Goal: Task Accomplishment & Management: Manage account settings

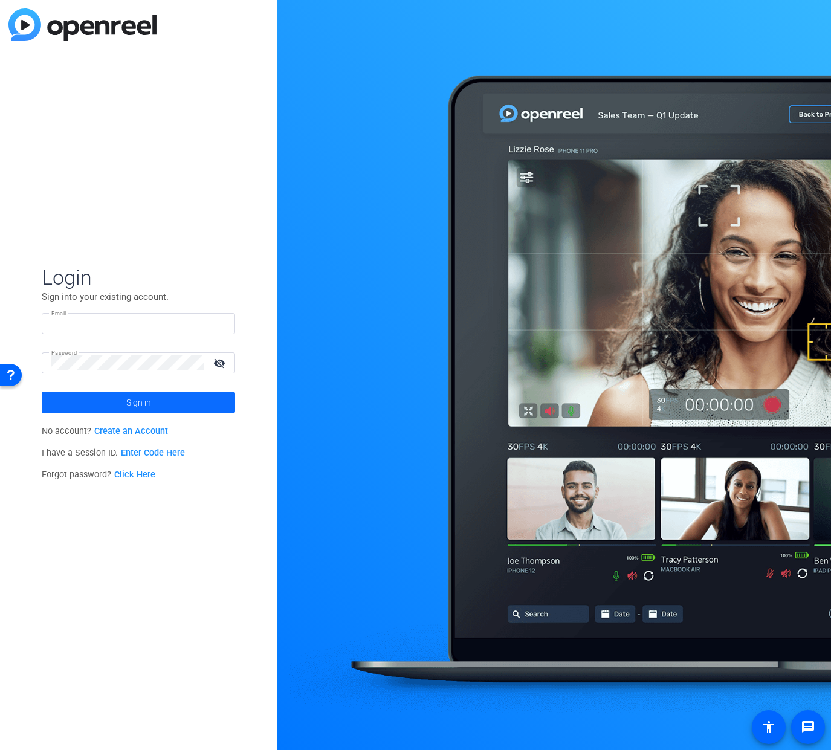
type input "vih4005@med.cornell.edu"
click at [111, 403] on span at bounding box center [138, 402] width 193 height 29
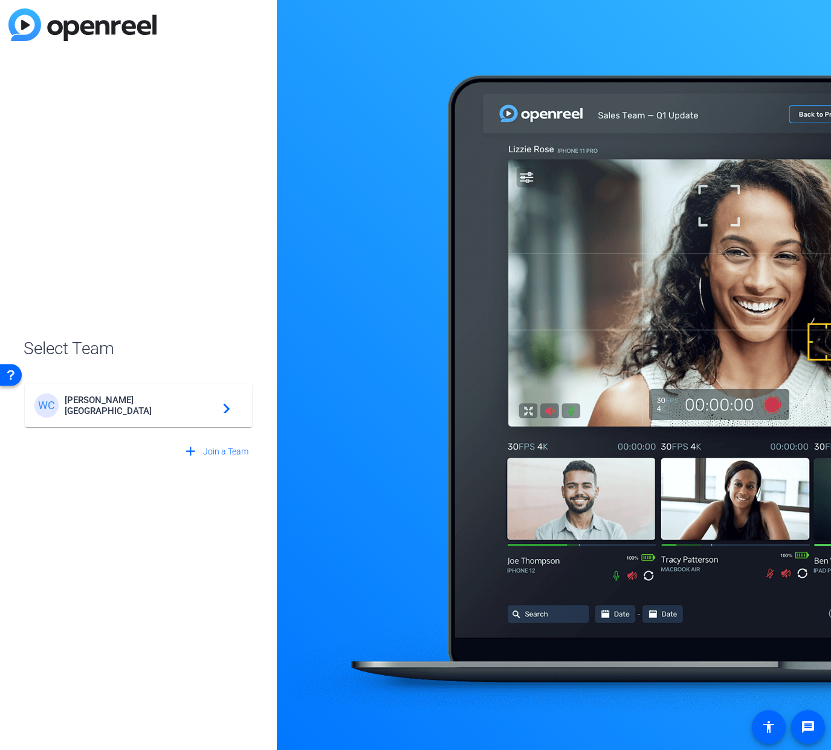
click at [109, 403] on span "Weill Cornell Medical College" at bounding box center [140, 406] width 151 height 22
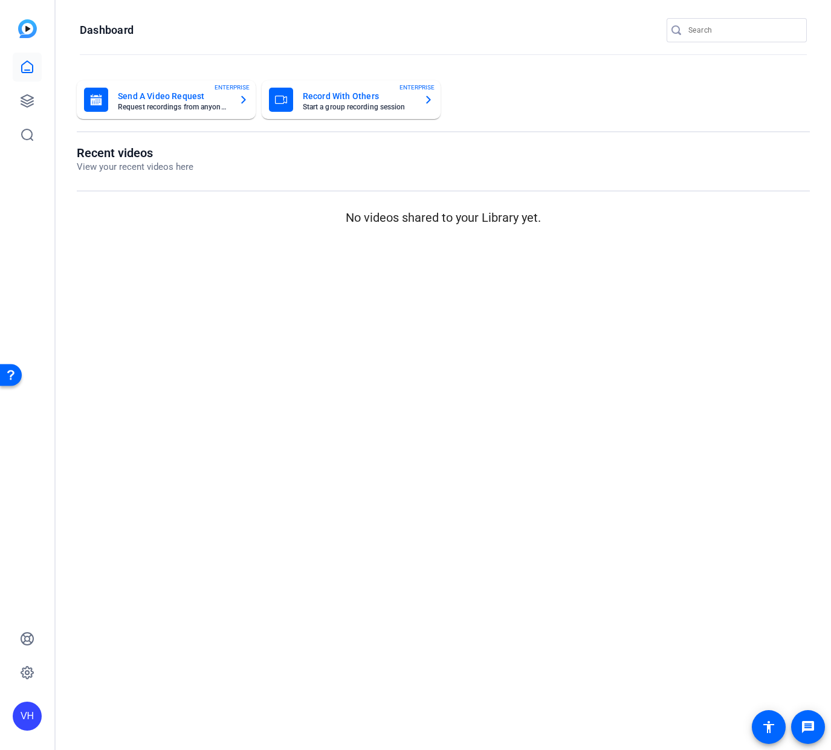
drag, startPoint x: 109, startPoint y: 403, endPoint x: 42, endPoint y: 403, distance: 67.7
click at [111, 400] on mat-sidenav-content "Dashboard Send A Video Request Request recordings from anyone, anywhere ENTERPR…" at bounding box center [444, 375] width 776 height 750
click at [22, 94] on icon at bounding box center [27, 101] width 15 height 15
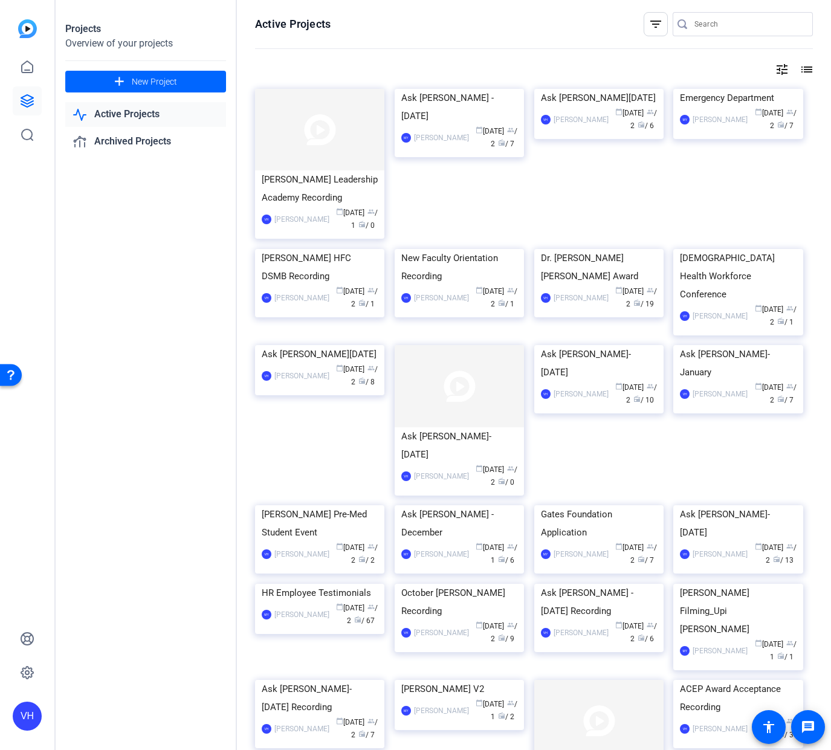
click at [342, 112] on img at bounding box center [319, 130] width 129 height 82
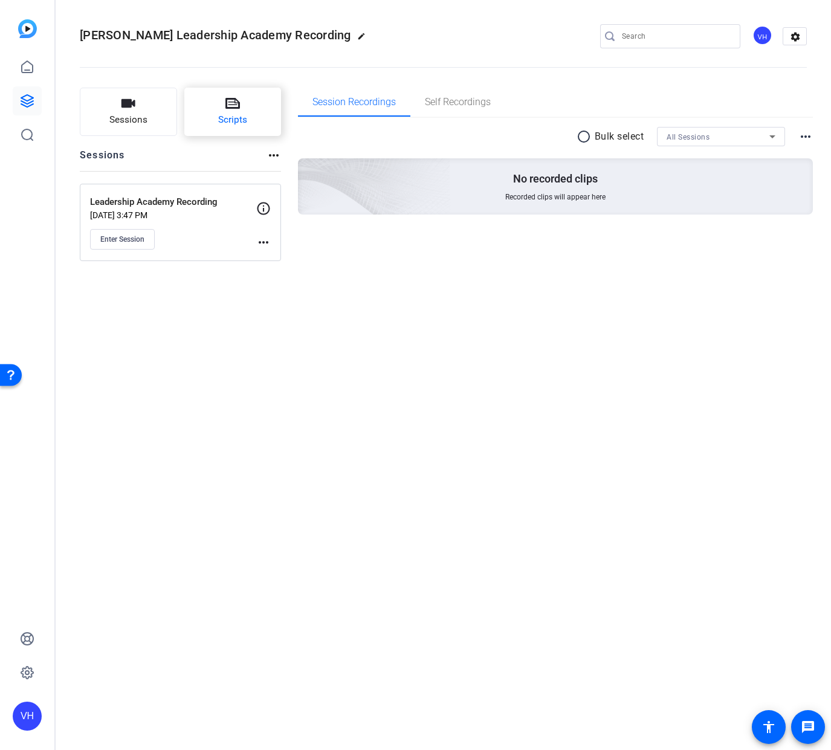
click at [226, 108] on icon at bounding box center [233, 103] width 15 height 11
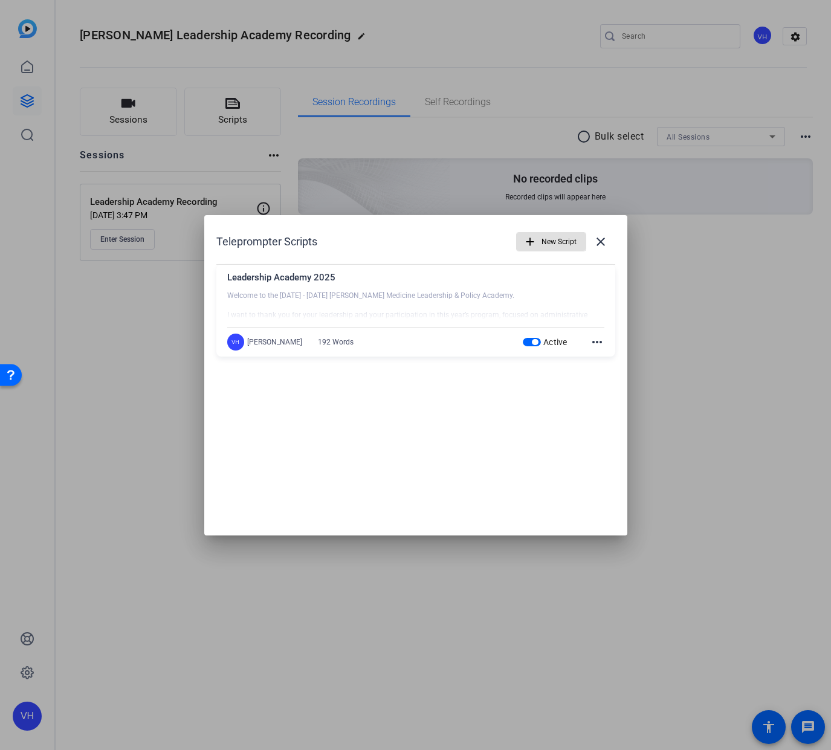
click at [555, 242] on span "New Script" at bounding box center [559, 241] width 35 height 23
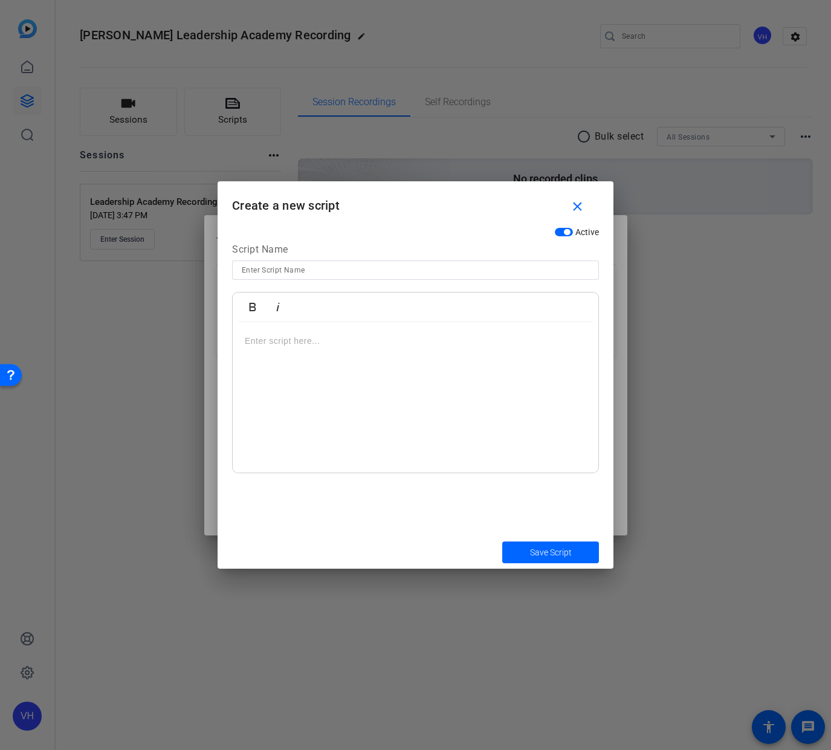
click at [499, 268] on input at bounding box center [416, 270] width 348 height 15
type input "Rally for Medical Research"
click at [461, 344] on p at bounding box center [416, 340] width 342 height 13
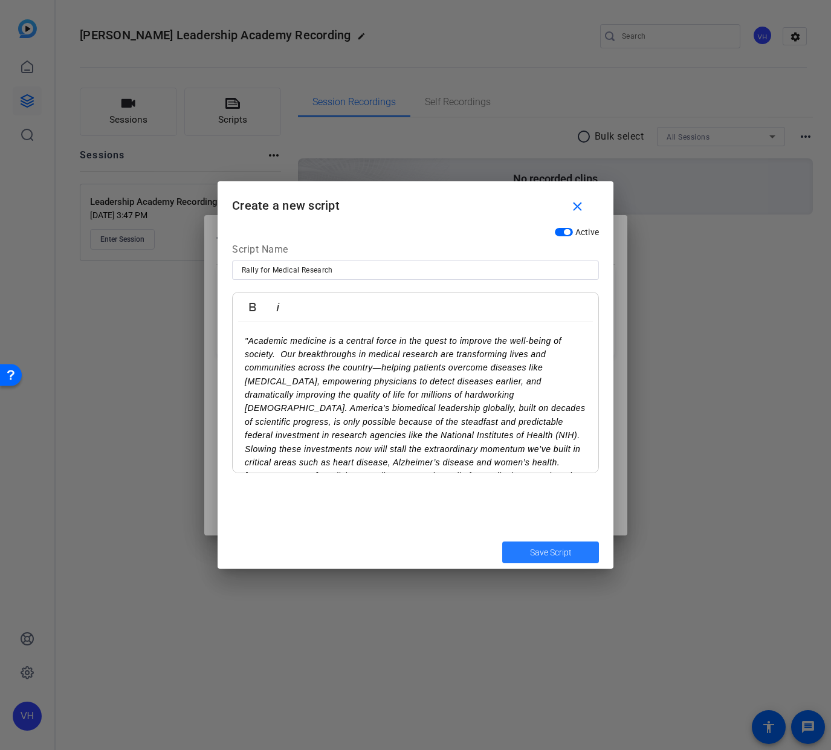
click at [558, 557] on span "Save Script" at bounding box center [551, 553] width 42 height 13
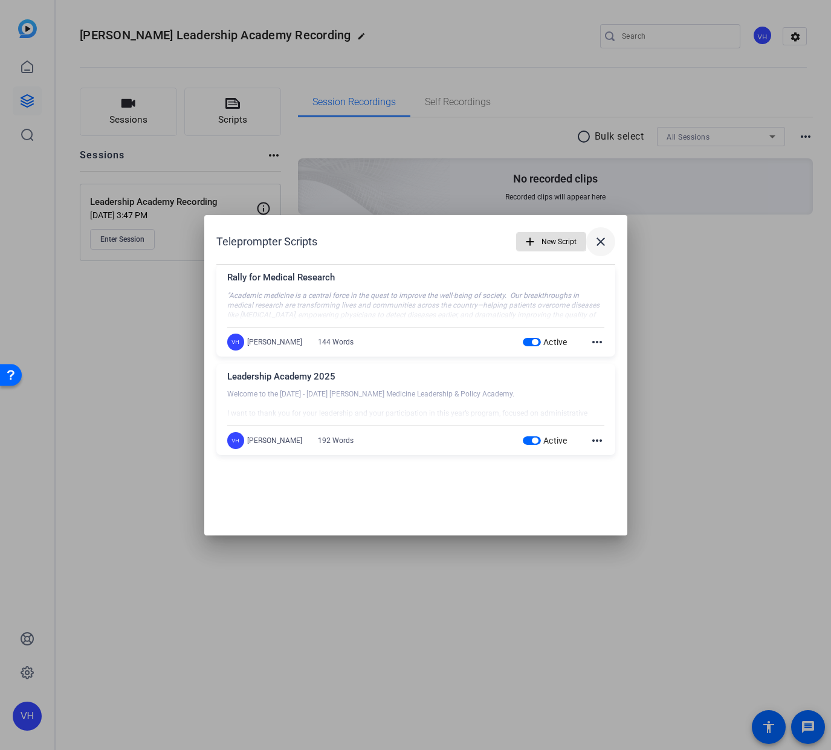
click at [602, 241] on mat-icon "close" at bounding box center [601, 242] width 15 height 15
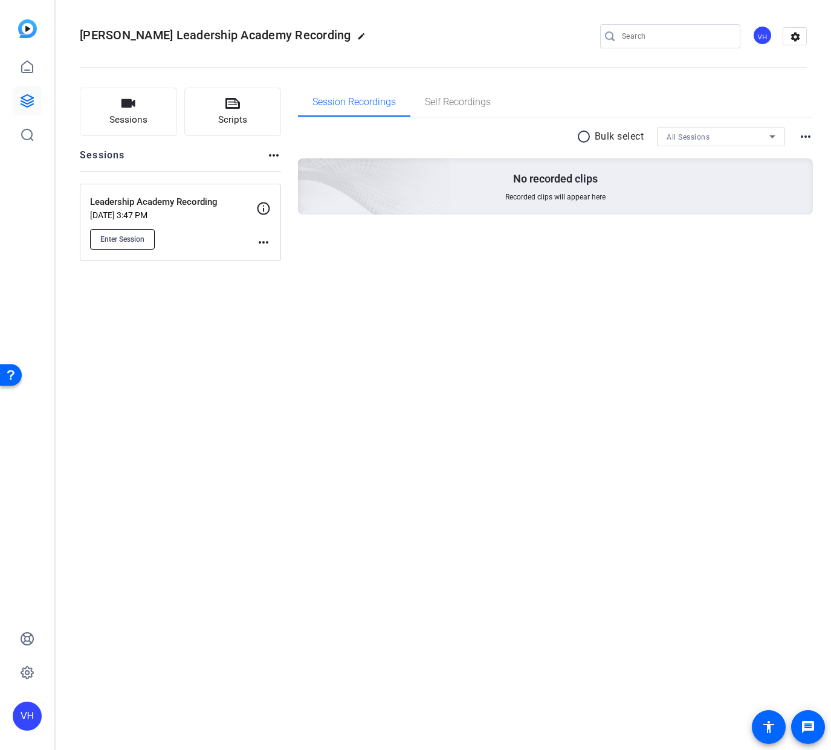
click at [136, 240] on span "Enter Session" at bounding box center [122, 240] width 44 height 10
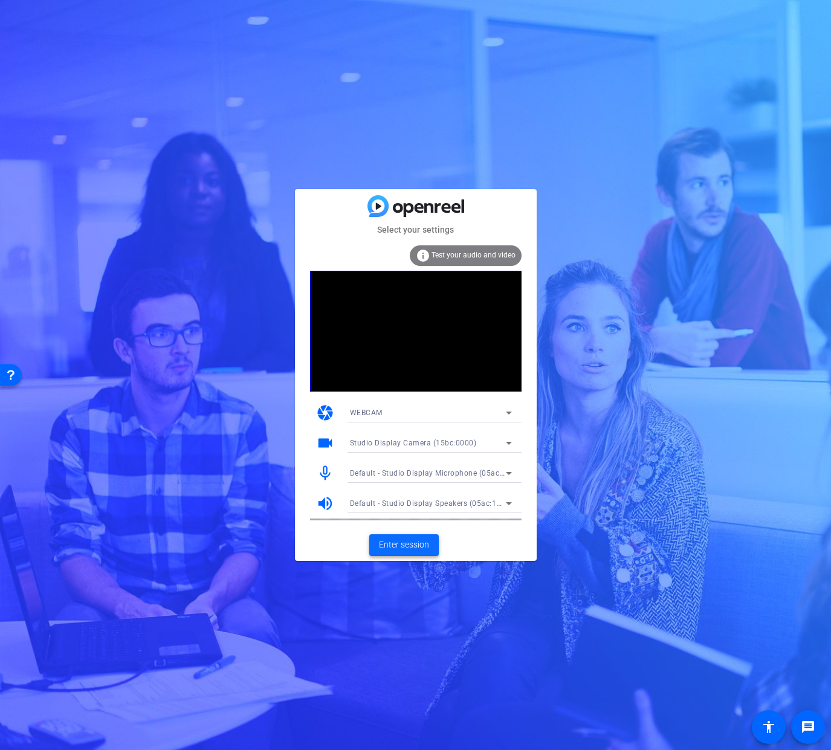
click at [421, 547] on span "Enter session" at bounding box center [404, 545] width 50 height 13
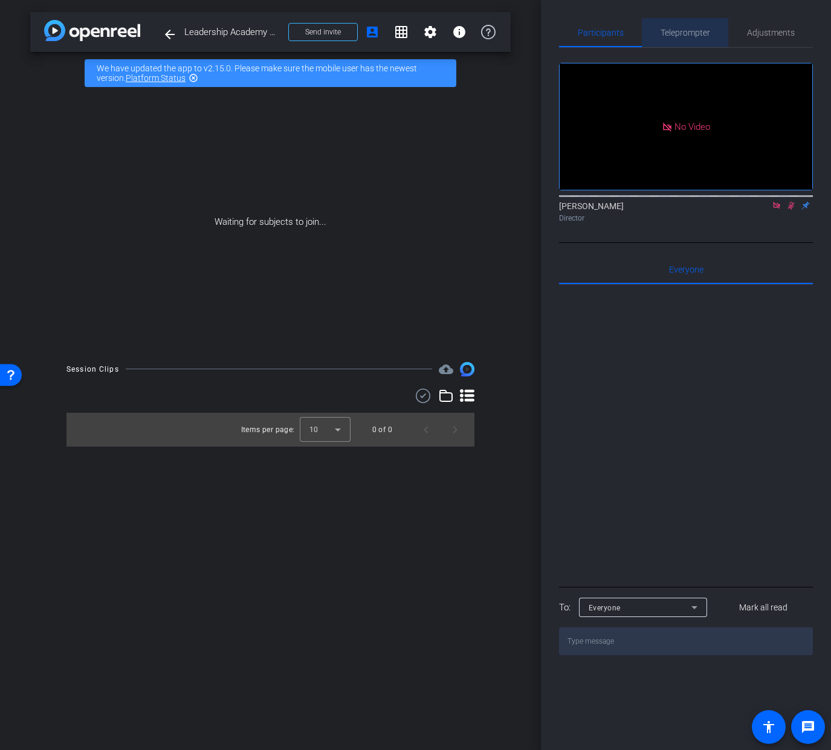
click at [699, 30] on span "Teleprompter" at bounding box center [686, 32] width 50 height 8
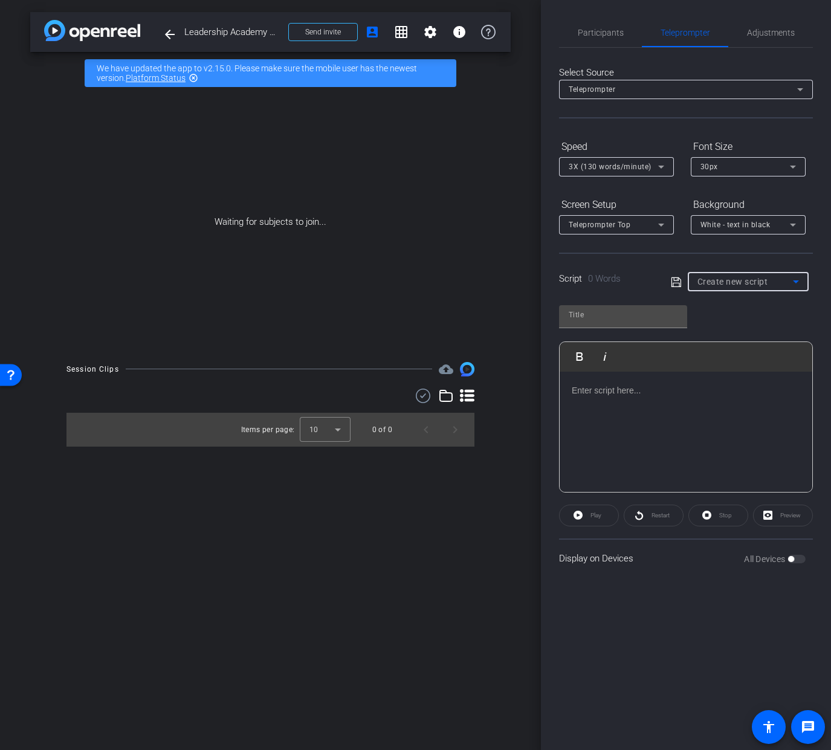
click at [758, 279] on span "Create new script" at bounding box center [733, 282] width 71 height 10
click at [0, 0] on span "Leadership Academy 2025" at bounding box center [0, 0] width 0 height 0
type input "Leadership Academy 2025"
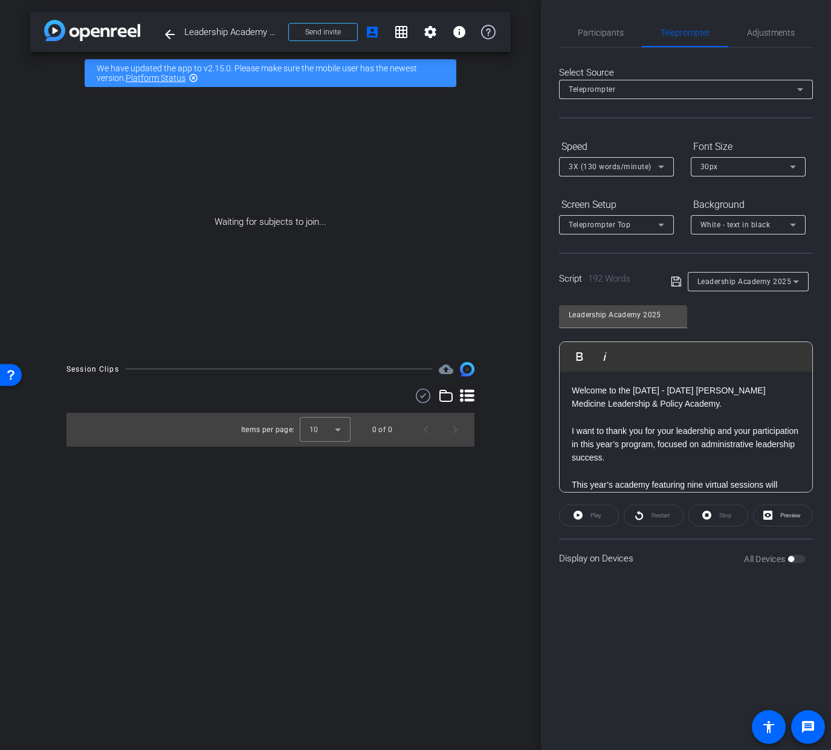
click at [594, 521] on div "Play" at bounding box center [589, 516] width 60 height 22
click at [651, 521] on div "Restart" at bounding box center [654, 516] width 60 height 22
click at [592, 518] on div "Play" at bounding box center [589, 516] width 60 height 22
click at [797, 516] on span "Preview" at bounding box center [791, 515] width 21 height 7
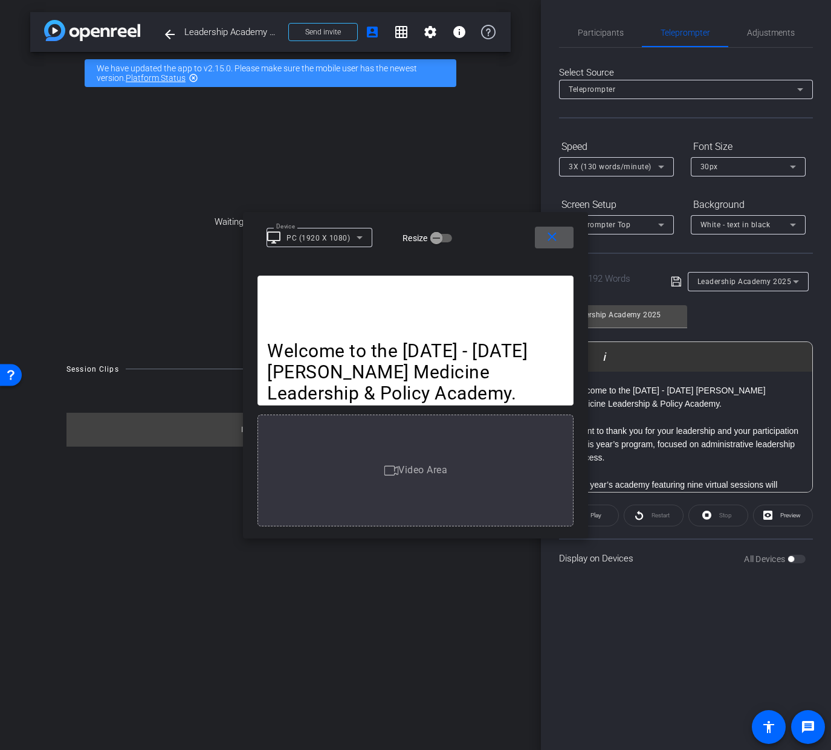
click at [535, 227] on button "close" at bounding box center [554, 238] width 39 height 22
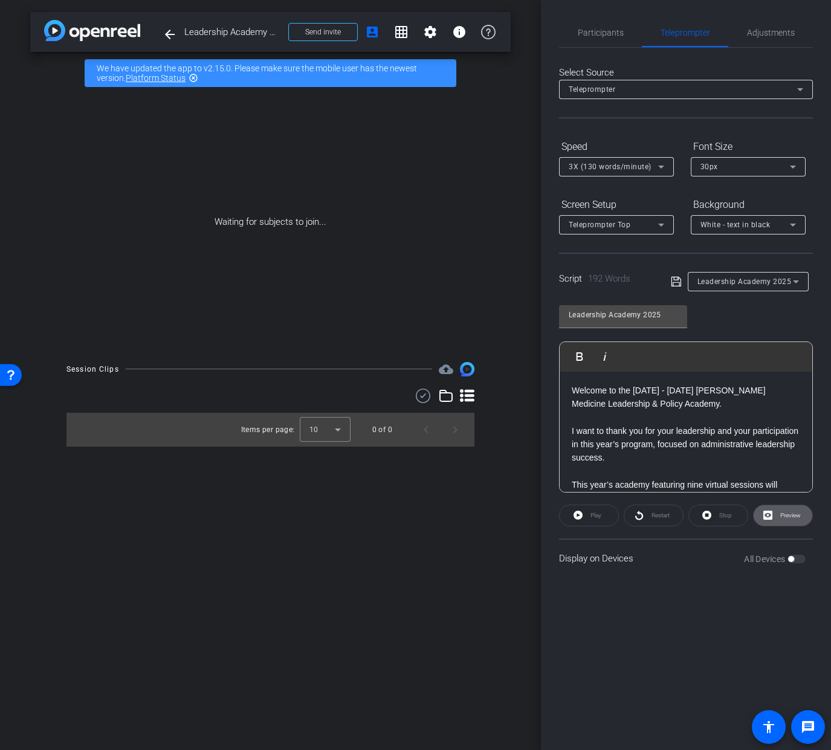
click at [788, 518] on span "Preview" at bounding box center [791, 515] width 21 height 7
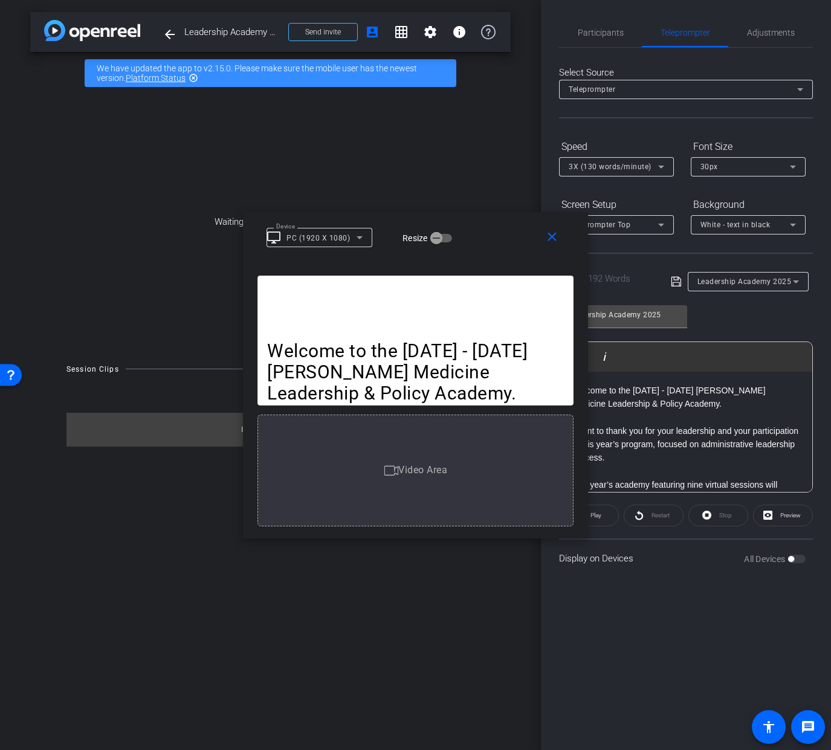
click at [695, 403] on p "Welcome to the [DATE] - [DATE] [PERSON_NAME] Medicine Leadership & Policy Acade…" at bounding box center [686, 397] width 229 height 27
click at [473, 318] on div "Welcome to the [DATE] - [DATE] [PERSON_NAME] Medicine Leadership & Policy Acade…" at bounding box center [416, 341] width 316 height 130
drag, startPoint x: 704, startPoint y: 595, endPoint x: 684, endPoint y: 570, distance: 31.4
click at [703, 595] on div "Participants Teleprompter Adjustments [PERSON_NAME] Director Everyone 0 Mark al…" at bounding box center [686, 375] width 290 height 750
click at [554, 239] on mat-icon "close" at bounding box center [552, 237] width 15 height 15
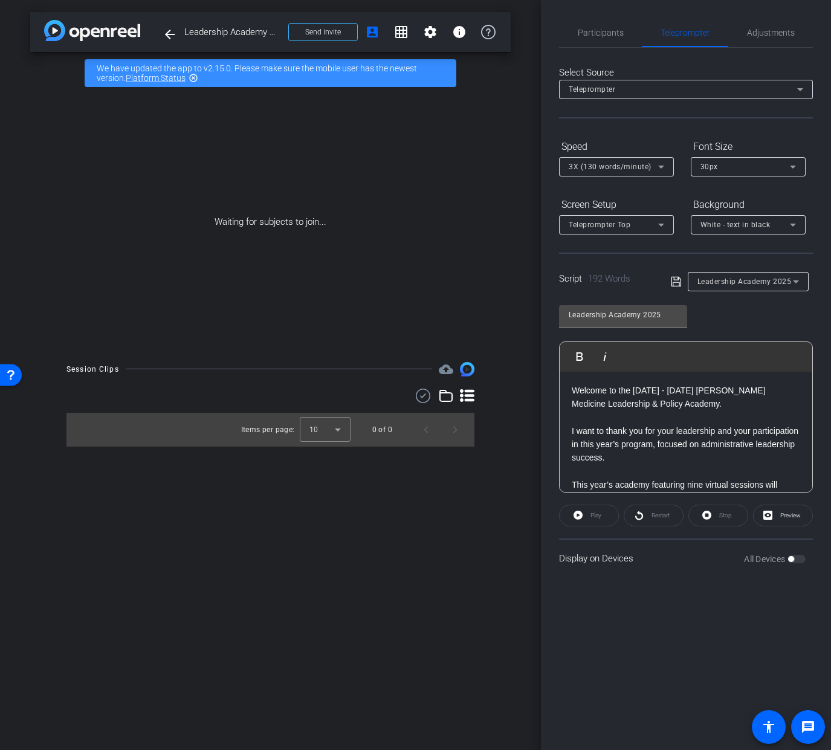
click at [656, 516] on div "Restart" at bounding box center [654, 516] width 60 height 22
click at [654, 511] on div "Restart" at bounding box center [654, 516] width 60 height 22
click at [587, 521] on div "Play" at bounding box center [589, 516] width 60 height 22
click at [804, 522] on span at bounding box center [783, 515] width 59 height 29
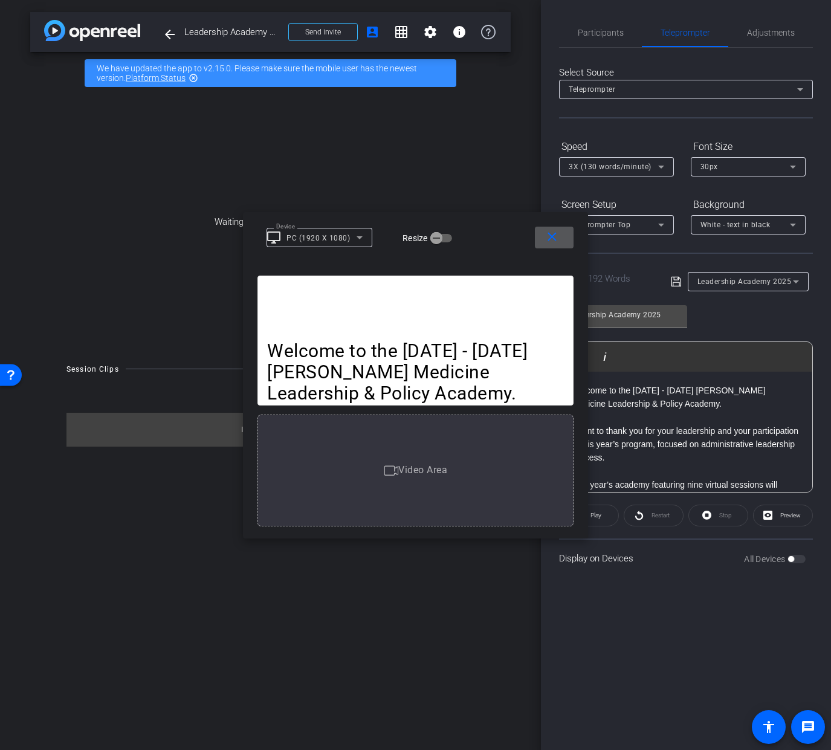
click at [562, 244] on span at bounding box center [554, 237] width 39 height 29
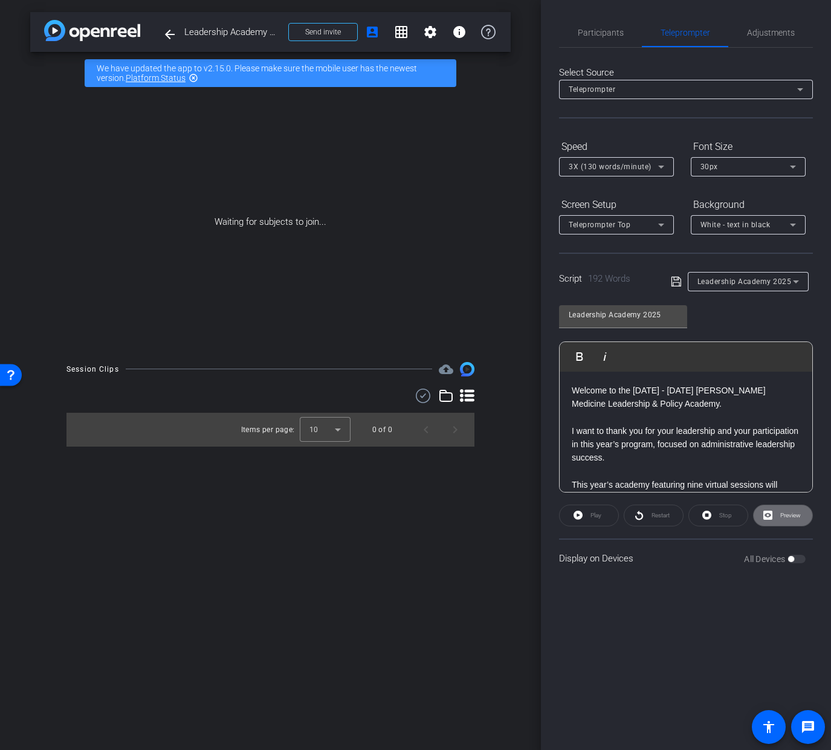
click at [781, 515] on span "Preview" at bounding box center [791, 515] width 21 height 7
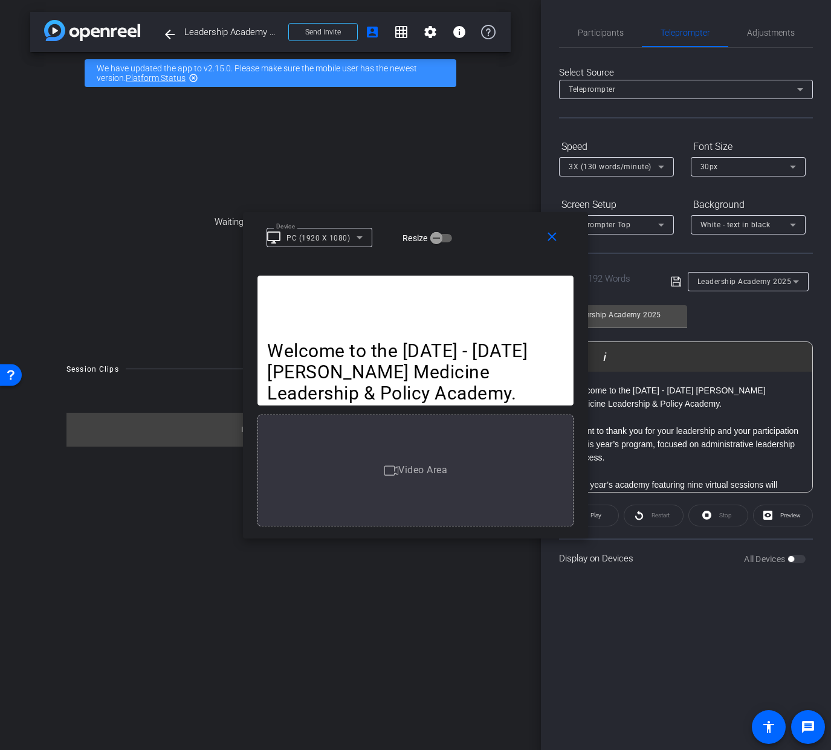
click at [529, 334] on div "Welcome to the [DATE] - [DATE] [PERSON_NAME] Medicine Leadership & Policy Acade…" at bounding box center [416, 341] width 316 height 130
click at [438, 239] on icon "button" at bounding box center [436, 238] width 11 height 11
click at [447, 239] on icon "button" at bounding box center [446, 238] width 11 height 11
click at [361, 236] on icon at bounding box center [360, 237] width 6 height 3
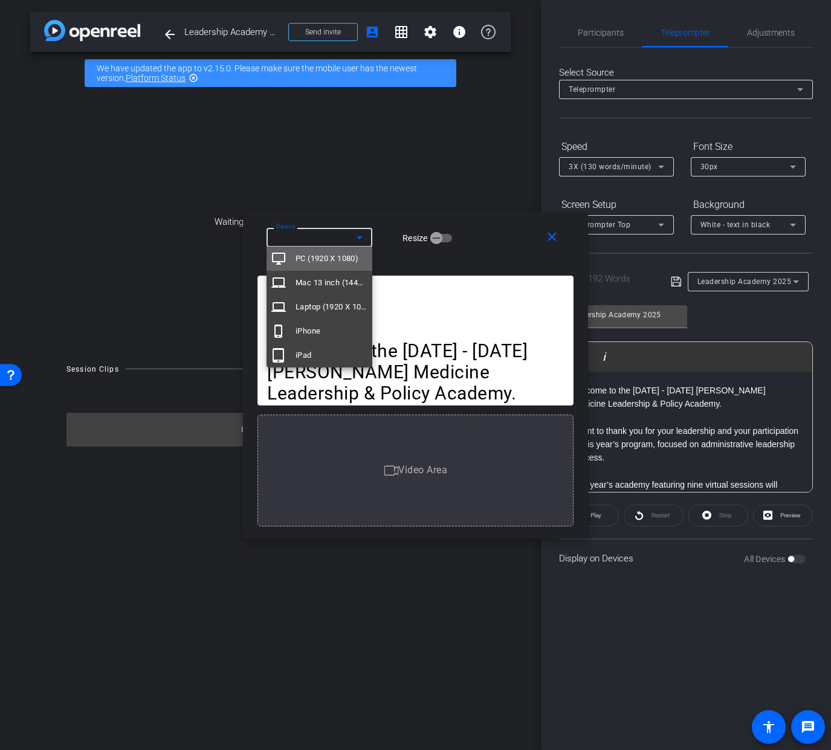
click at [355, 252] on span "PC (1920 X 1080)" at bounding box center [327, 259] width 63 height 15
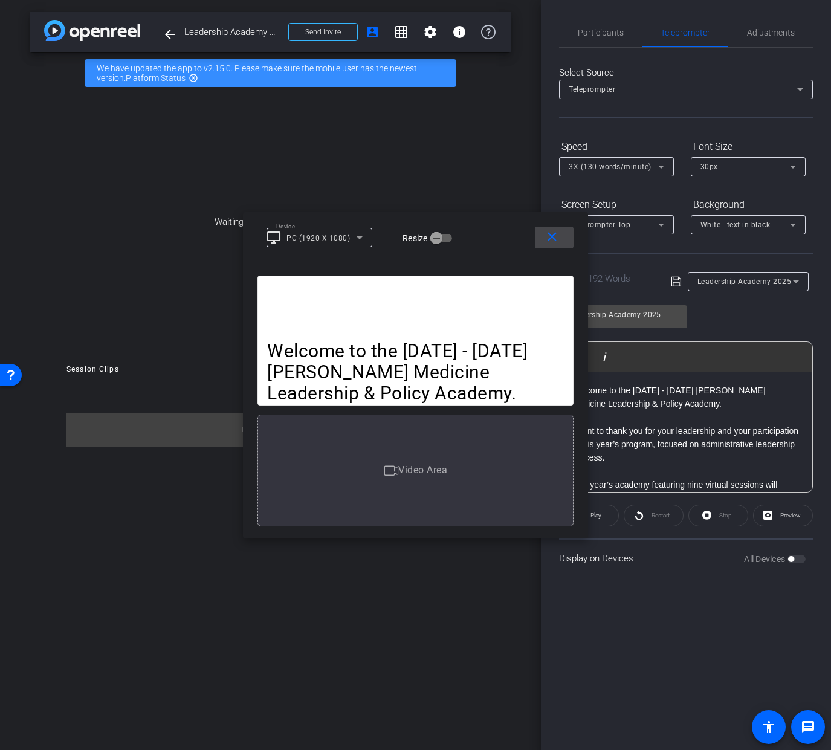
click at [554, 236] on mat-icon "close" at bounding box center [552, 237] width 15 height 15
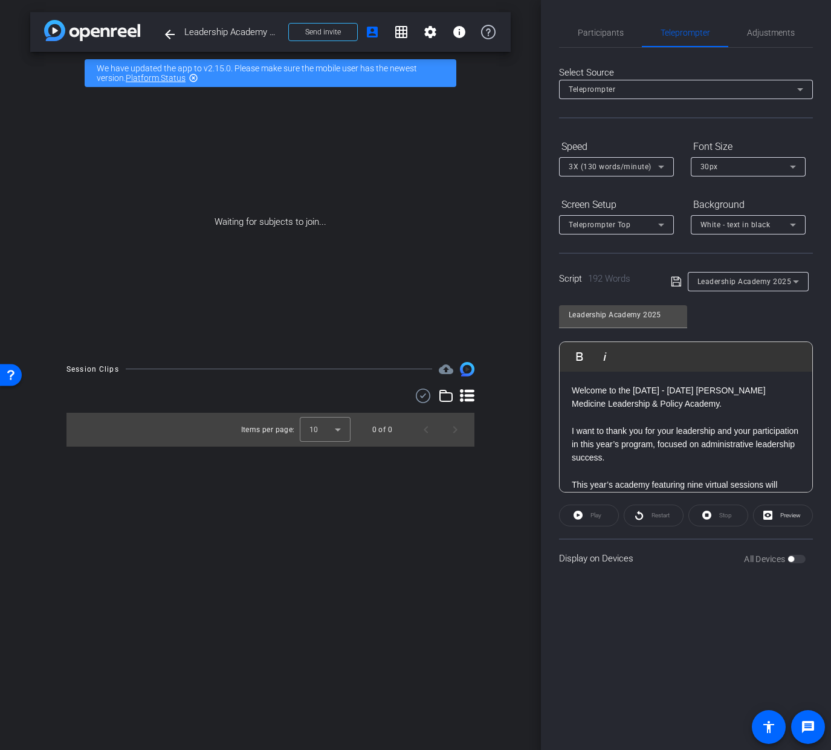
drag, startPoint x: 605, startPoint y: 515, endPoint x: 584, endPoint y: 514, distance: 21.8
click at [605, 515] on div "Play" at bounding box center [589, 516] width 60 height 22
click at [584, 514] on div "Play" at bounding box center [589, 516] width 60 height 22
click at [697, 515] on div "Stop" at bounding box center [719, 516] width 60 height 22
click at [724, 516] on div "Stop" at bounding box center [719, 516] width 60 height 22
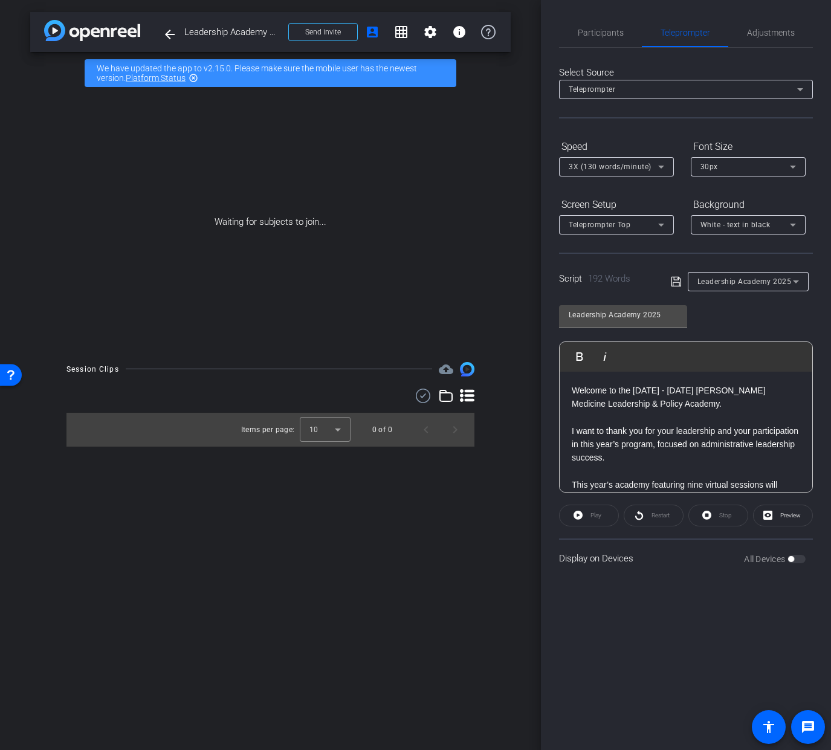
click at [731, 273] on div "Leadership Academy 2025" at bounding box center [749, 281] width 102 height 19
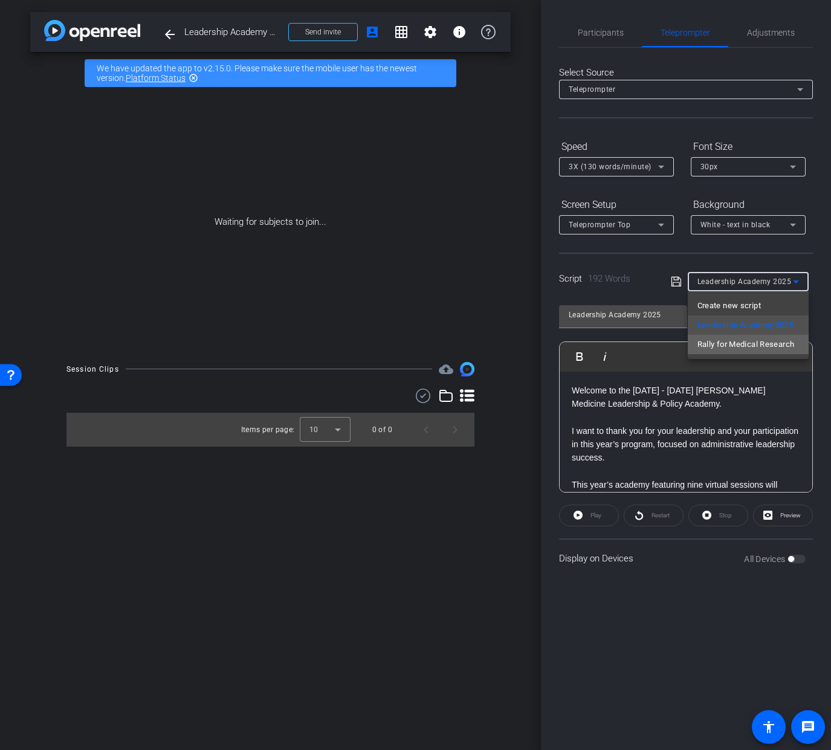
click at [757, 344] on span "Rally for Medical Research" at bounding box center [746, 344] width 97 height 15
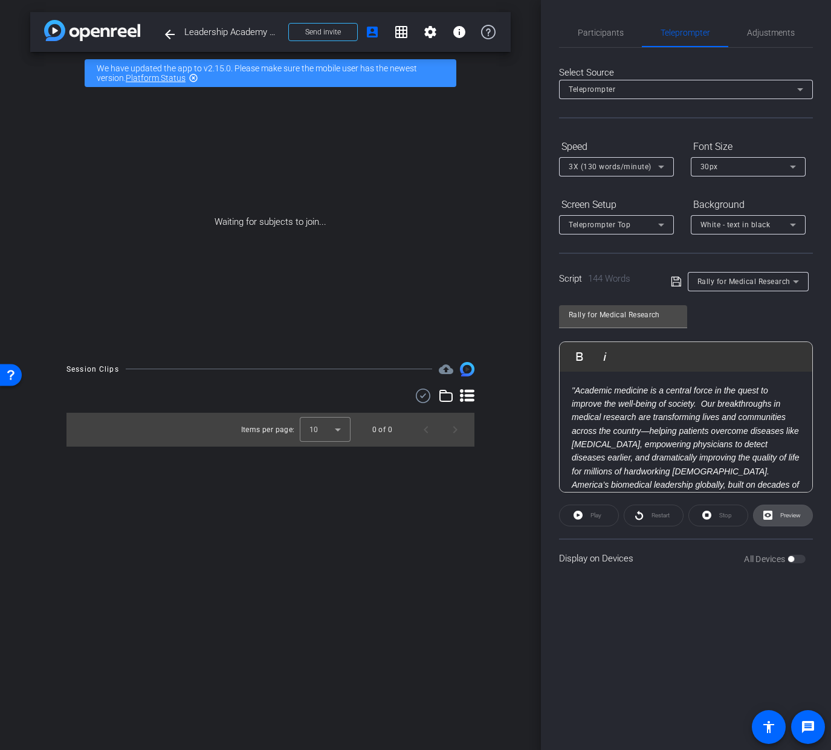
click at [779, 513] on span "Preview" at bounding box center [790, 515] width 24 height 17
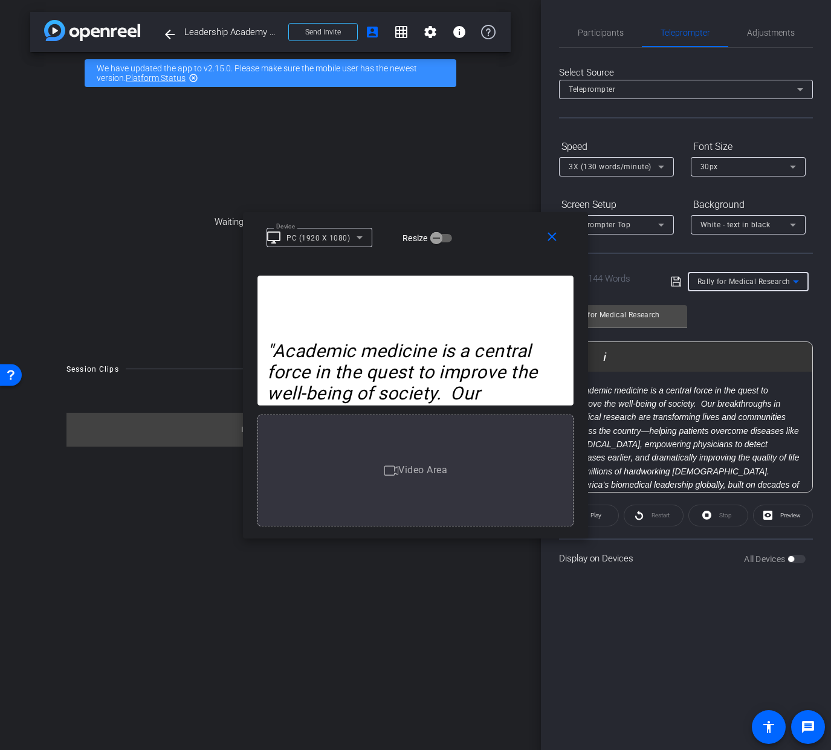
click at [795, 279] on icon at bounding box center [796, 282] width 15 height 15
click at [773, 322] on span "Leadership Academy 2025" at bounding box center [746, 325] width 96 height 15
type input "Leadership Academy 2025"
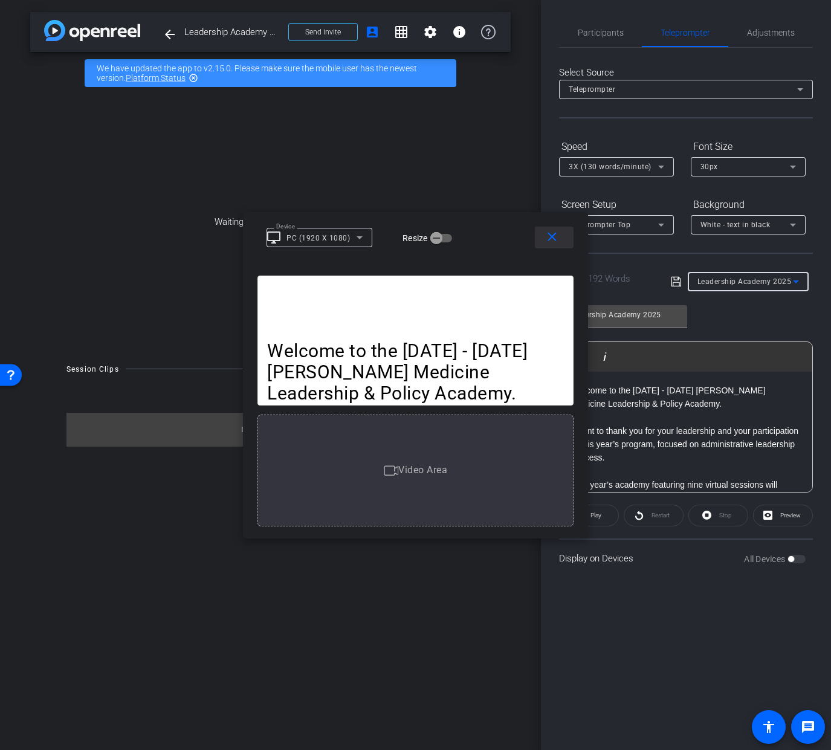
click at [555, 236] on mat-icon "close" at bounding box center [552, 237] width 15 height 15
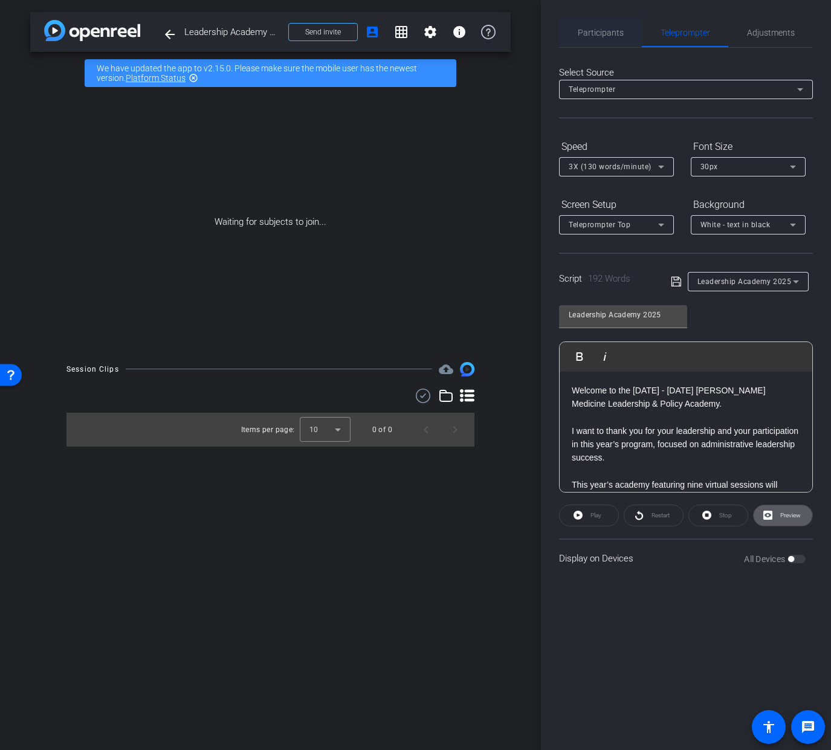
click at [620, 37] on span "Participants" at bounding box center [601, 32] width 46 height 29
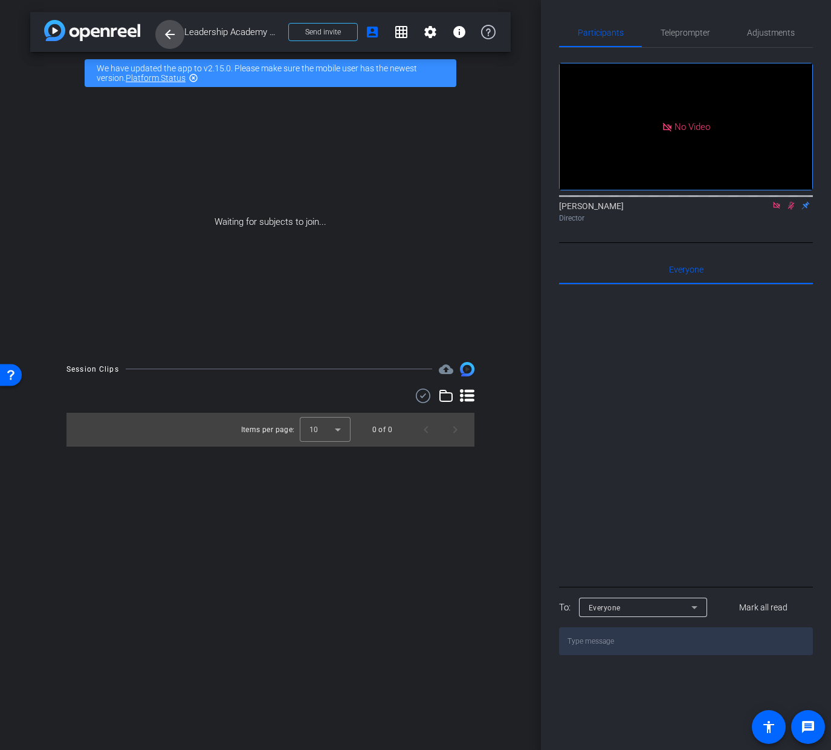
click at [177, 36] on mat-icon "arrow_back" at bounding box center [170, 34] width 15 height 15
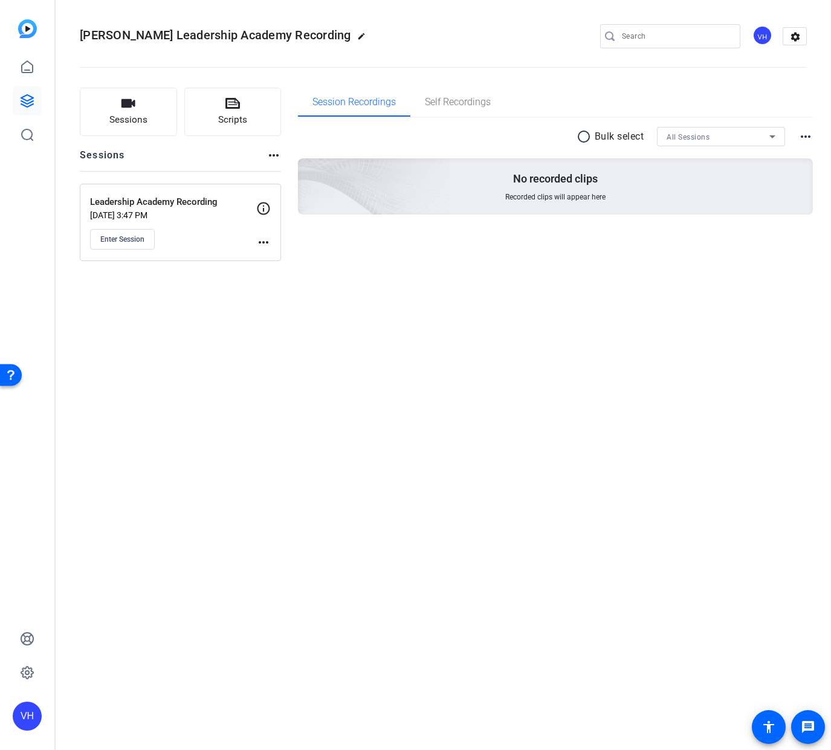
click at [265, 245] on mat-icon "more_horiz" at bounding box center [263, 242] width 15 height 15
click at [277, 262] on span "Edit Session" at bounding box center [293, 260] width 55 height 15
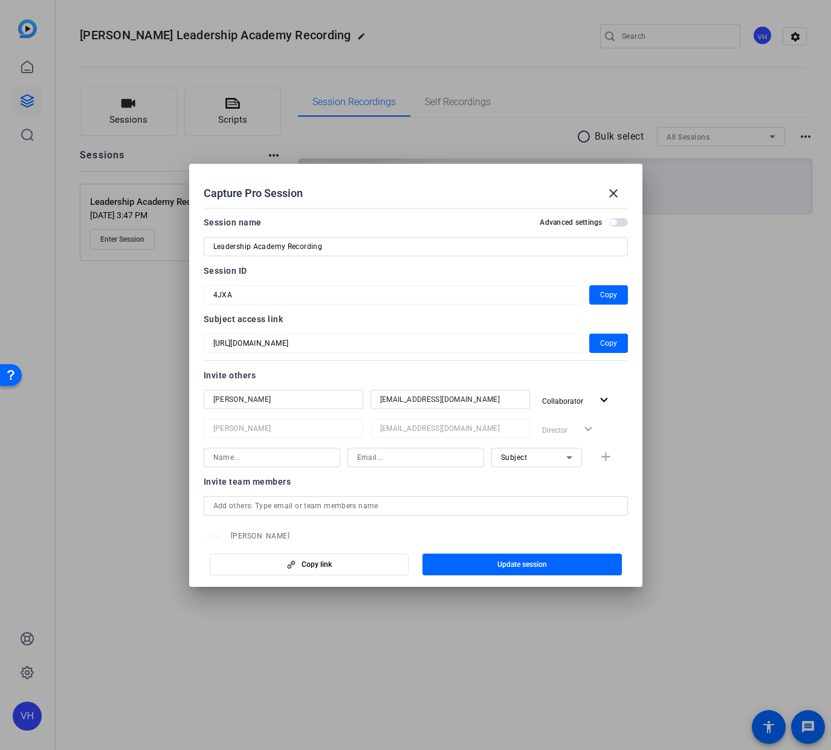
scroll to position [45, 0]
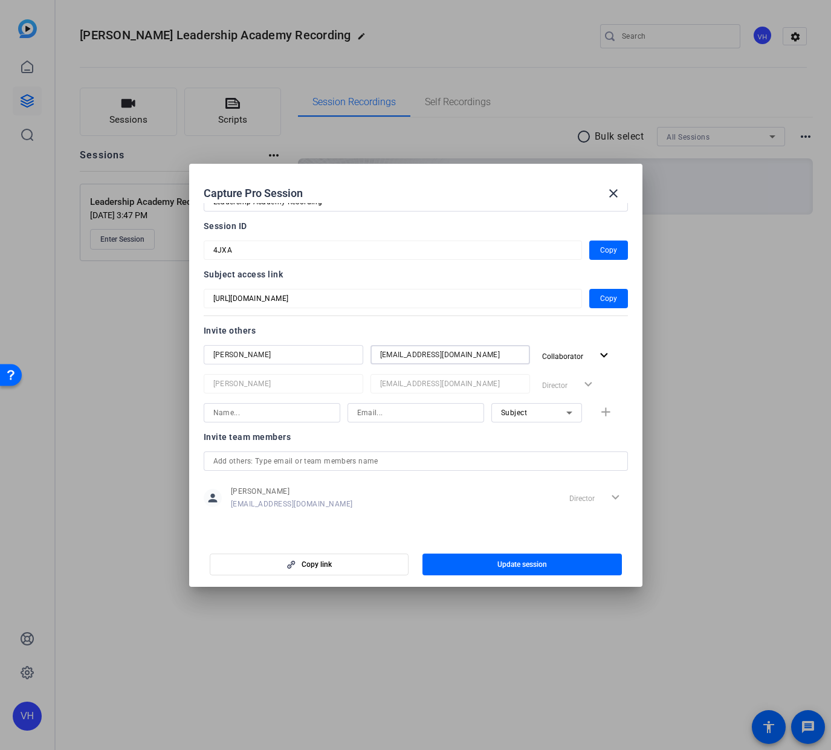
drag, startPoint x: 490, startPoint y: 356, endPoint x: 349, endPoint y: 351, distance: 141.0
click at [349, 351] on div "[PERSON_NAME] [EMAIL_ADDRESS][DOMAIN_NAME] Collaborator expand_more" at bounding box center [416, 356] width 424 height 22
click at [605, 354] on mat-icon "expand_more" at bounding box center [604, 355] width 15 height 15
click at [588, 447] on span "Remove User" at bounding box center [569, 444] width 45 height 8
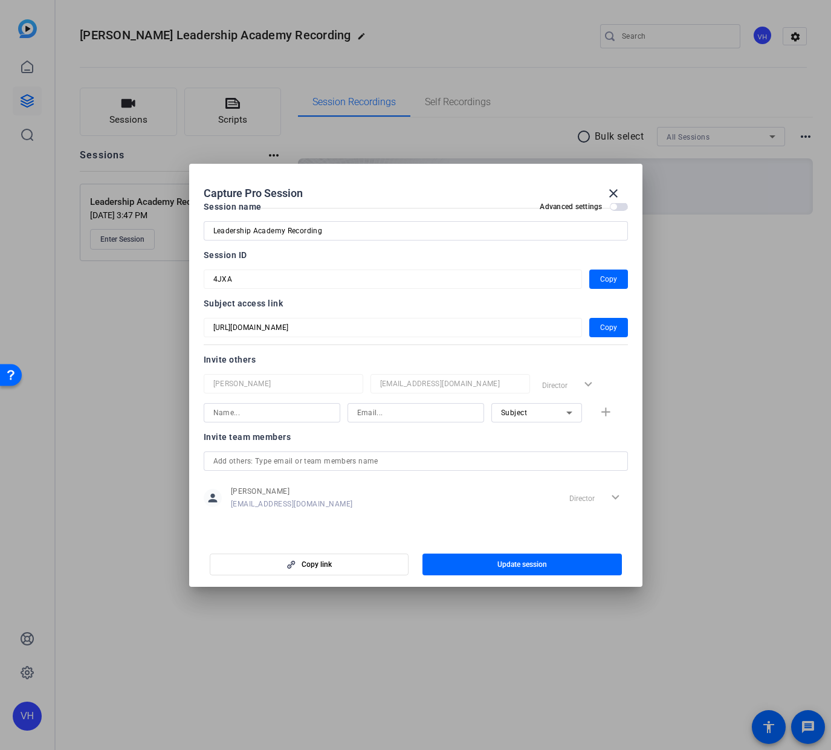
scroll to position [16, 0]
click at [519, 411] on span "Subject" at bounding box center [514, 413] width 27 height 8
drag, startPoint x: 525, startPoint y: 437, endPoint x: 460, endPoint y: 426, distance: 66.8
click at [525, 437] on span "Collaborator" at bounding box center [523, 437] width 44 height 15
click at [401, 415] on input at bounding box center [415, 413] width 117 height 15
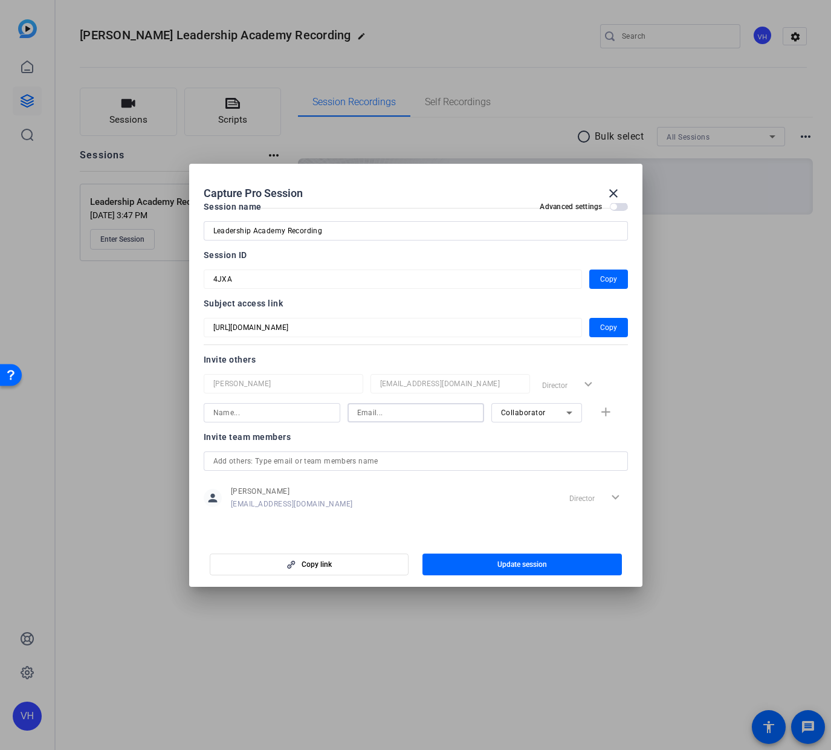
paste input "[EMAIL_ADDRESS][DOMAIN_NAME]"
type input "[EMAIL_ADDRESS][DOMAIN_NAME]"
click at [271, 410] on input at bounding box center [271, 413] width 117 height 15
type input "[PERSON_NAME]"
click at [614, 413] on span "button" at bounding box center [609, 412] width 39 height 29
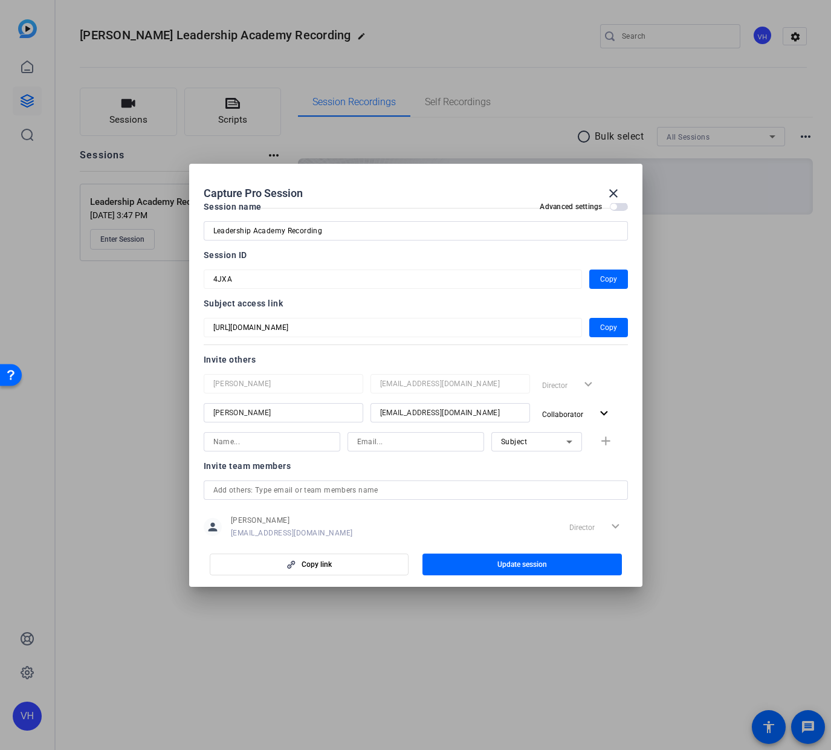
click at [567, 568] on span "button" at bounding box center [523, 564] width 200 height 29
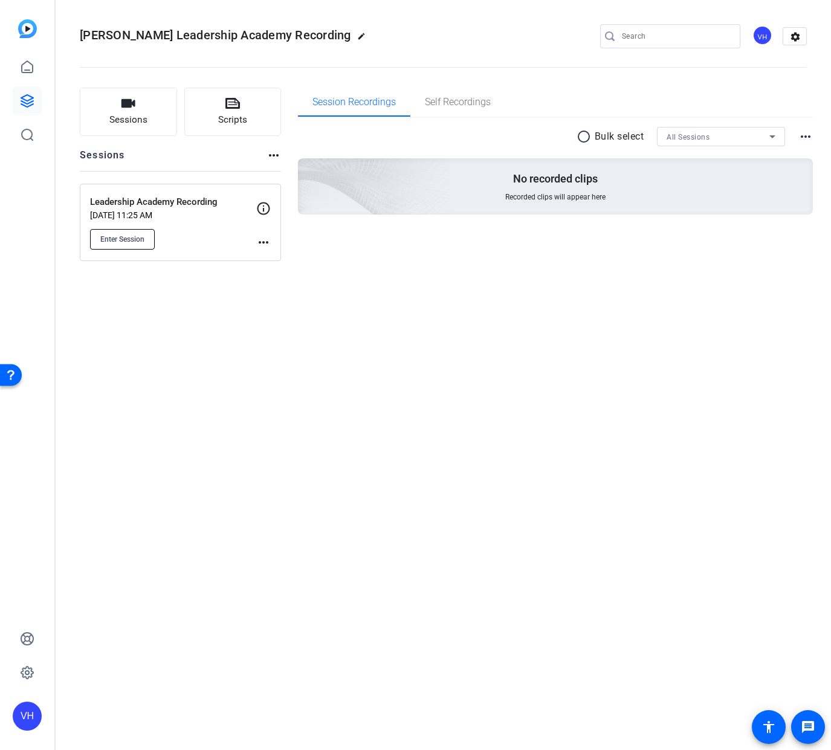
click at [119, 241] on span "Enter Session" at bounding box center [122, 240] width 44 height 10
click at [0, 0] on mat-sidenav-container "[PERSON_NAME] Leadership Academy Recording edit VH settings Sessions Scripts Se…" at bounding box center [415, 375] width 831 height 750
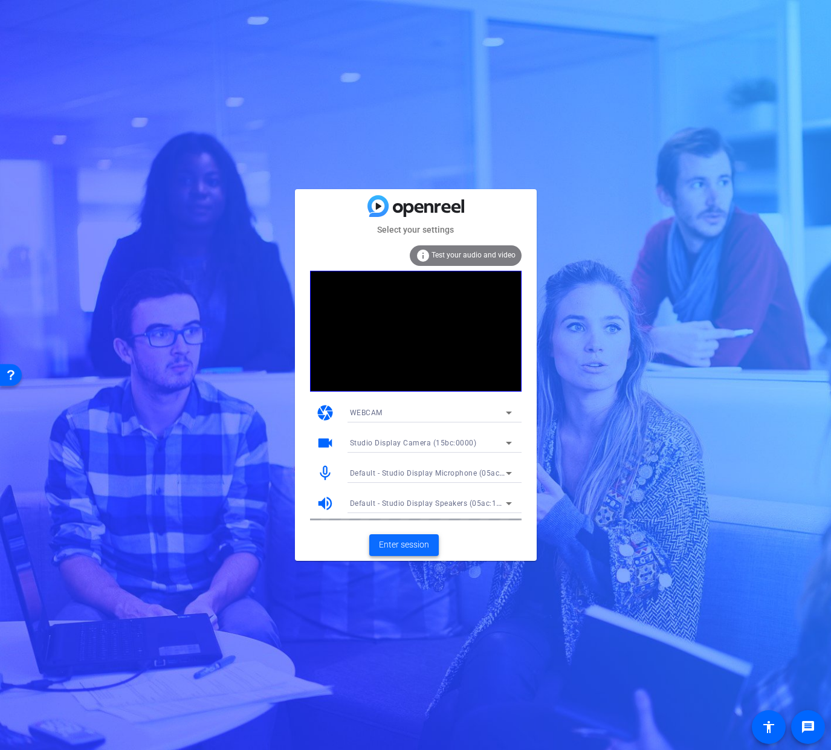
click at [405, 547] on span "Enter session" at bounding box center [404, 545] width 50 height 13
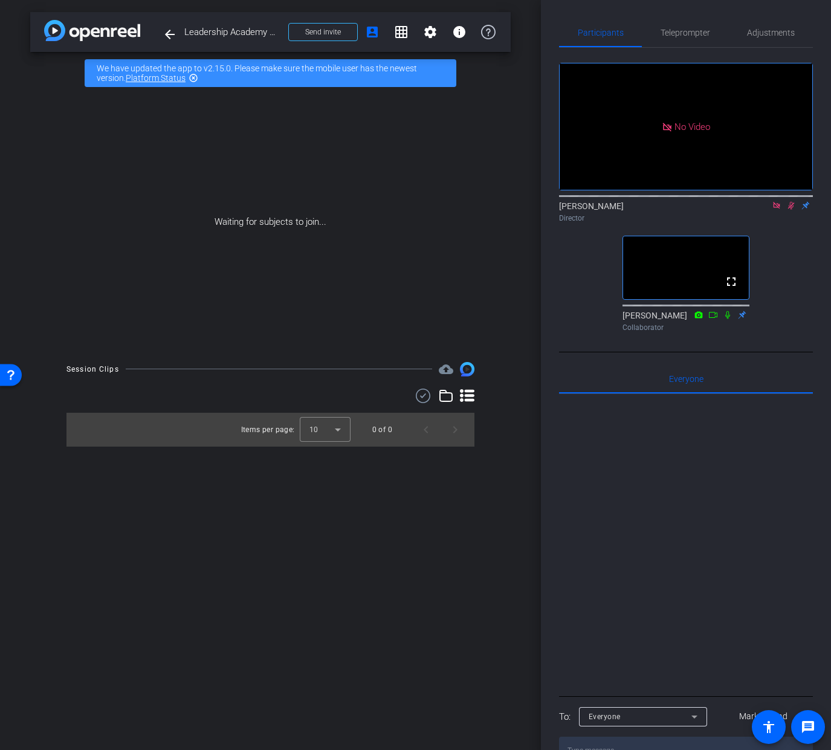
click at [793, 210] on icon at bounding box center [791, 206] width 7 height 8
click at [793, 210] on icon at bounding box center [791, 206] width 5 height 8
click at [778, 210] on icon at bounding box center [777, 205] width 10 height 8
click at [792, 210] on mat-icon "flip" at bounding box center [791, 205] width 15 height 11
click at [780, 210] on icon at bounding box center [777, 205] width 10 height 8
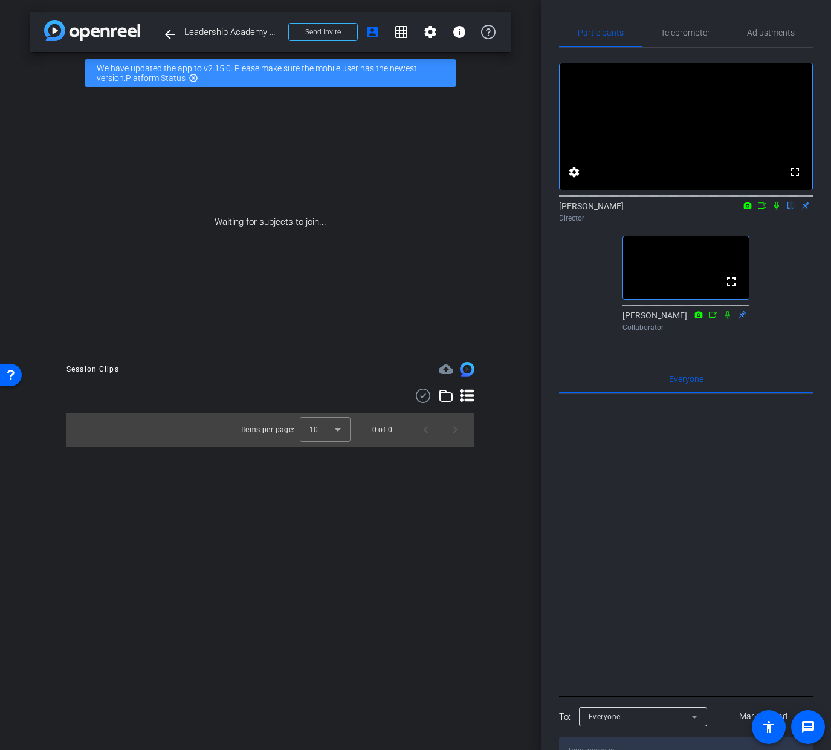
click at [780, 210] on icon at bounding box center [777, 205] width 10 height 8
click at [173, 33] on mat-icon "arrow_back" at bounding box center [170, 34] width 15 height 15
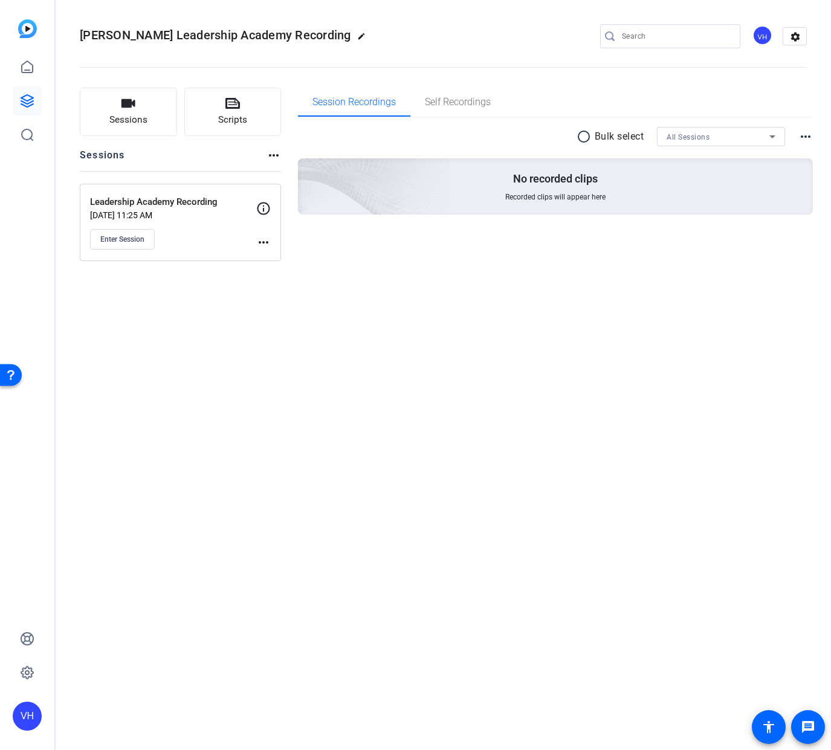
click at [258, 244] on mat-icon "more_horiz" at bounding box center [263, 242] width 15 height 15
click at [146, 240] on div at bounding box center [415, 375] width 831 height 750
click at [120, 238] on span "Enter Session" at bounding box center [122, 240] width 44 height 10
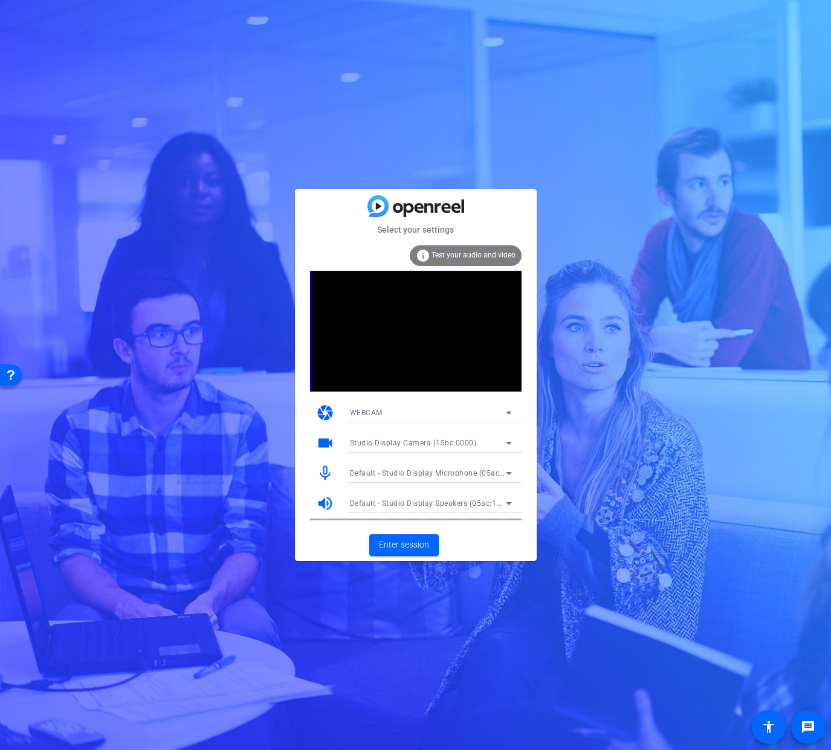
click at [509, 470] on icon at bounding box center [509, 473] width 15 height 15
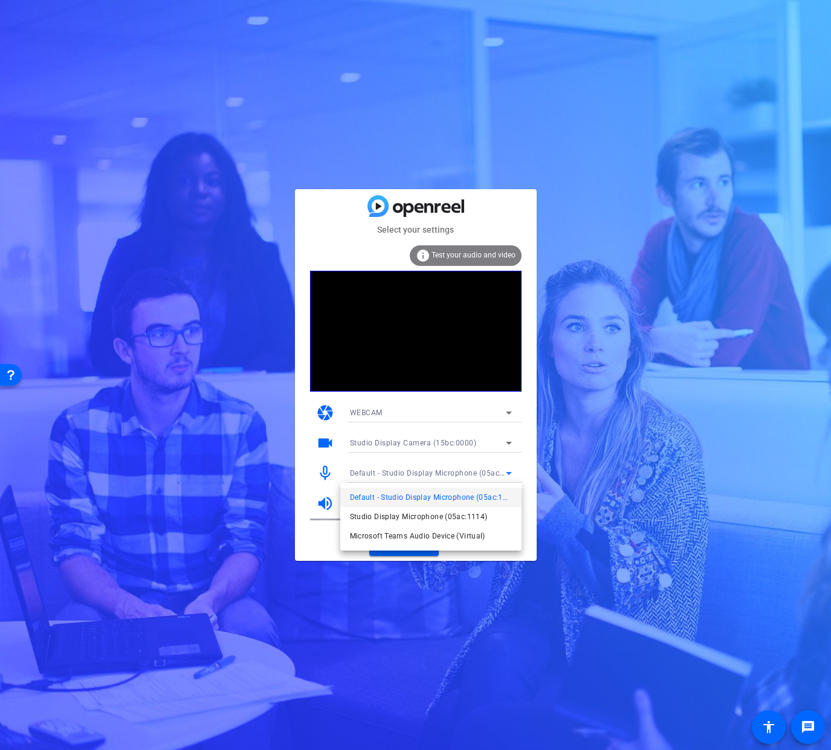
drag, startPoint x: 478, startPoint y: 497, endPoint x: 482, endPoint y: 492, distance: 6.4
click at [478, 497] on span "Default - Studio Display Microphone (05ac:1114)" at bounding box center [431, 497] width 162 height 15
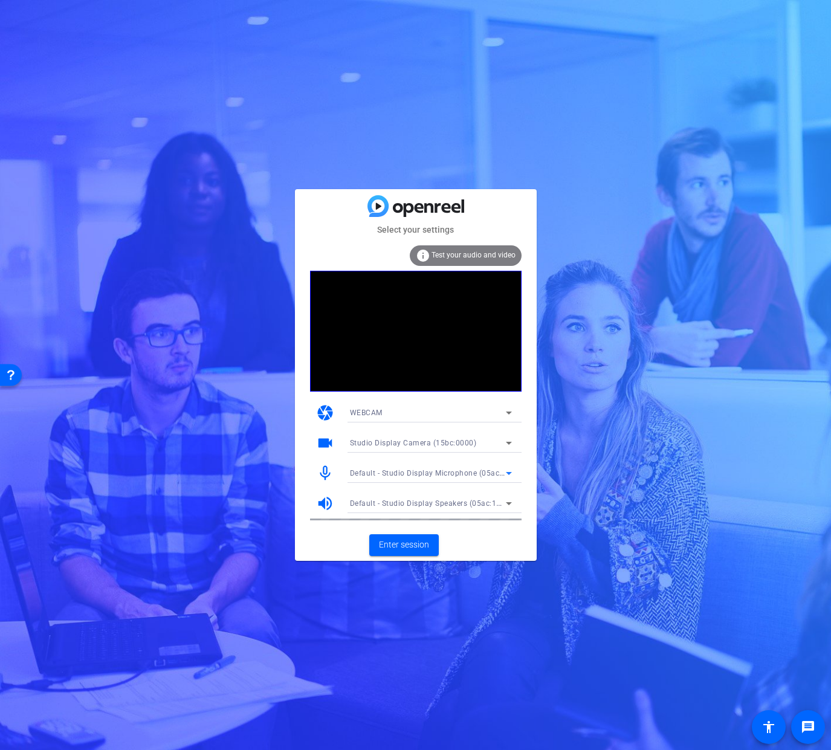
click at [507, 506] on icon at bounding box center [509, 503] width 15 height 15
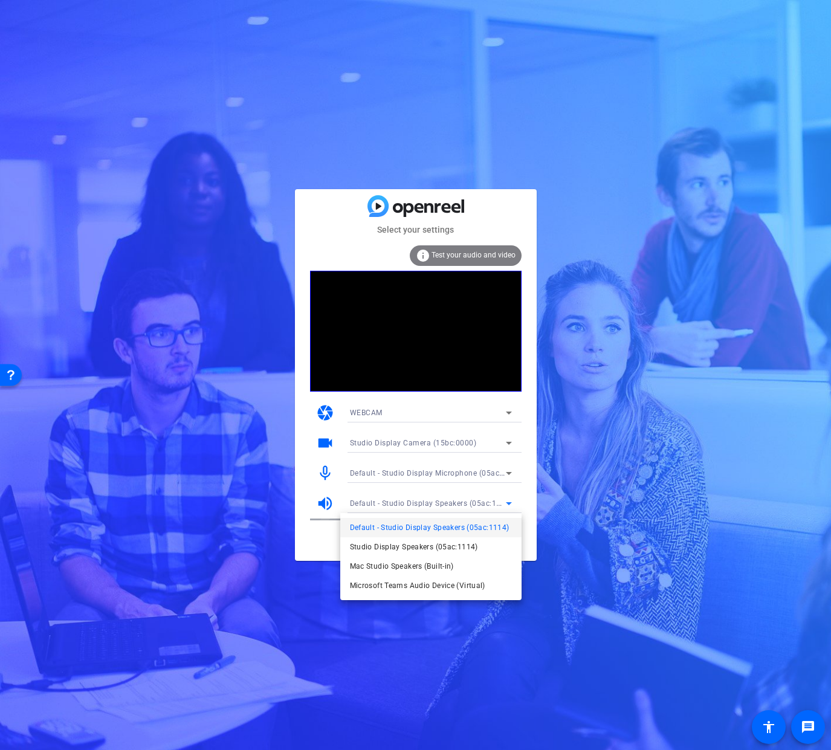
click at [485, 525] on span "Default - Studio Display Speakers (05ac:1114)" at bounding box center [430, 528] width 160 height 15
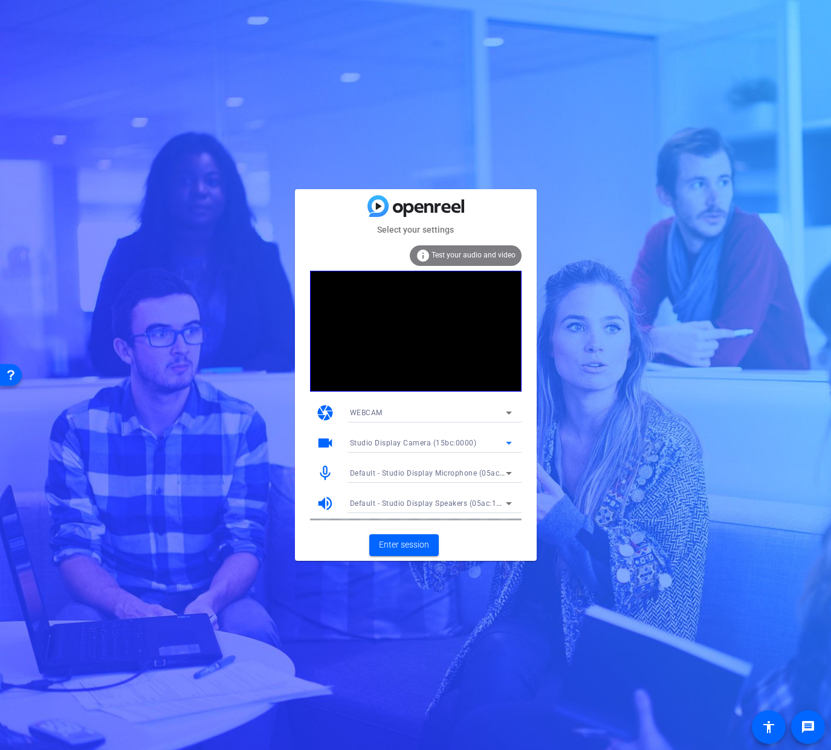
click at [512, 441] on icon at bounding box center [509, 443] width 15 height 15
click at [467, 463] on span "Studio Display Camera (15bc:0000)" at bounding box center [412, 467] width 124 height 15
click at [510, 414] on icon at bounding box center [509, 413] width 15 height 15
click at [0, 0] on div at bounding box center [0, 0] width 0 height 0
click at [510, 414] on icon at bounding box center [509, 413] width 15 height 15
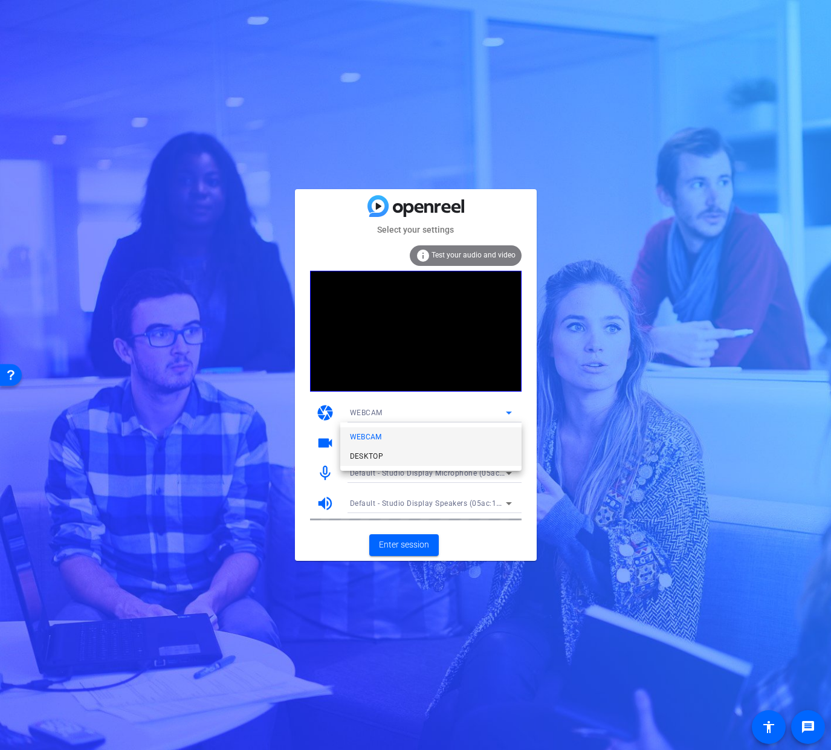
click at [197, 223] on mat-option "DESKTOP" at bounding box center [117, 219] width 160 height 8
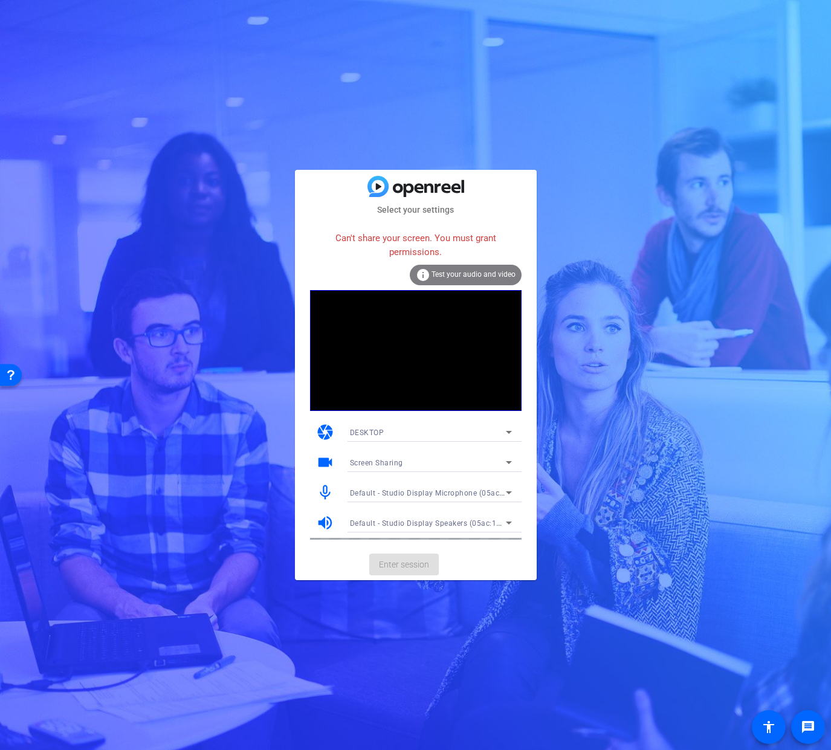
click at [513, 411] on div "Can't share your screen. You must grant permissions. info Test your audio and v…" at bounding box center [416, 383] width 212 height 314
click at [511, 435] on icon at bounding box center [509, 432] width 15 height 15
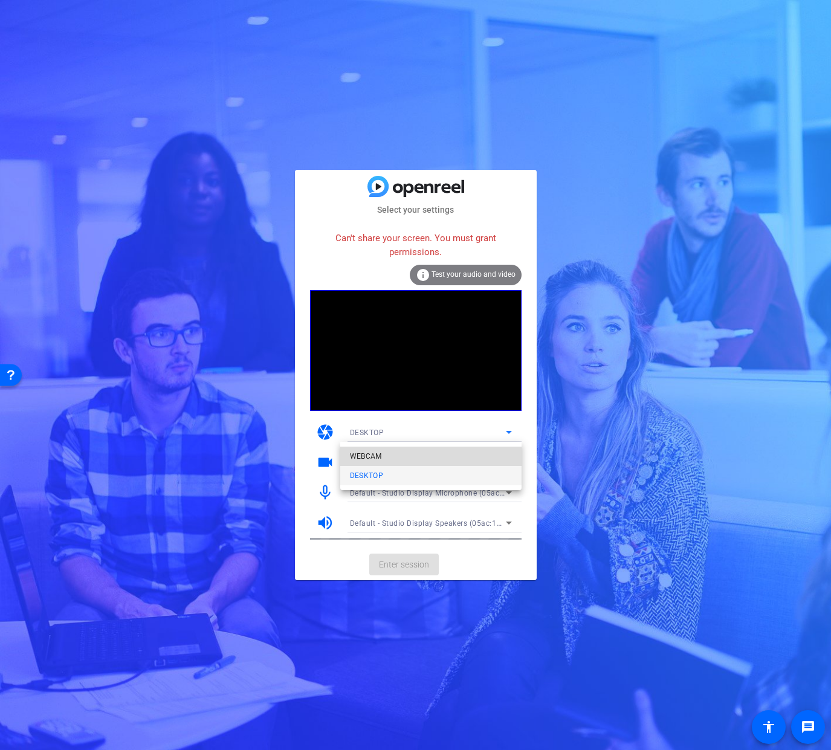
click at [504, 452] on mat-option "WEBCAM" at bounding box center [430, 456] width 181 height 19
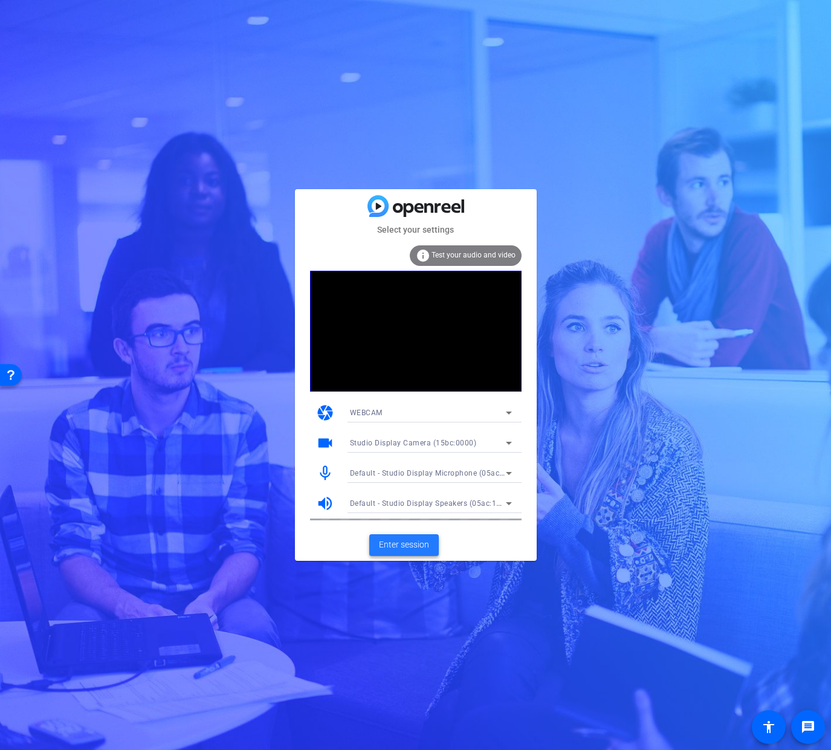
click at [414, 547] on span "Enter session" at bounding box center [404, 545] width 50 height 13
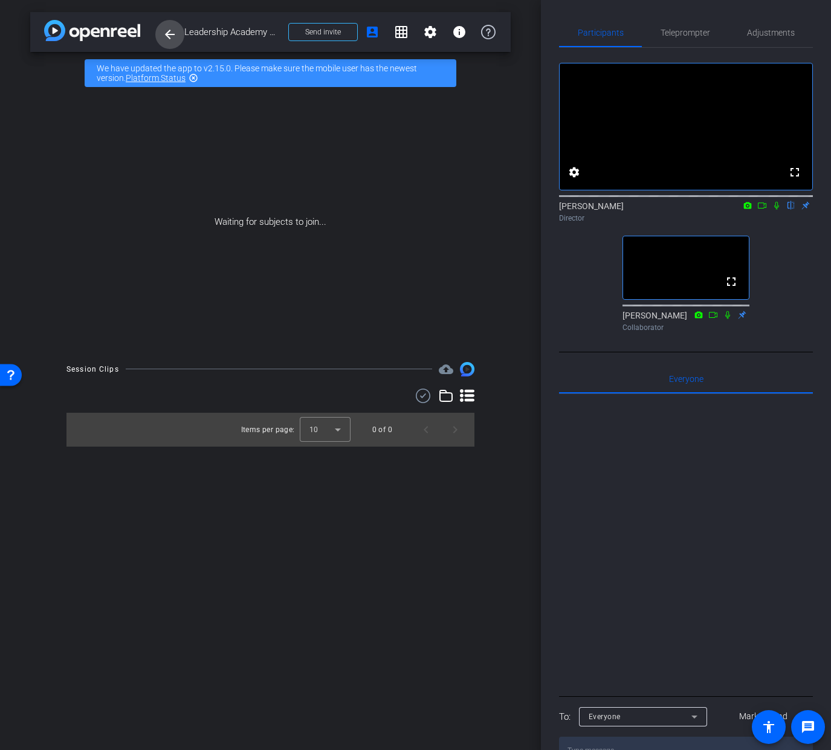
click at [170, 30] on mat-icon "arrow_back" at bounding box center [170, 34] width 15 height 15
